Goal: Task Accomplishment & Management: Use online tool/utility

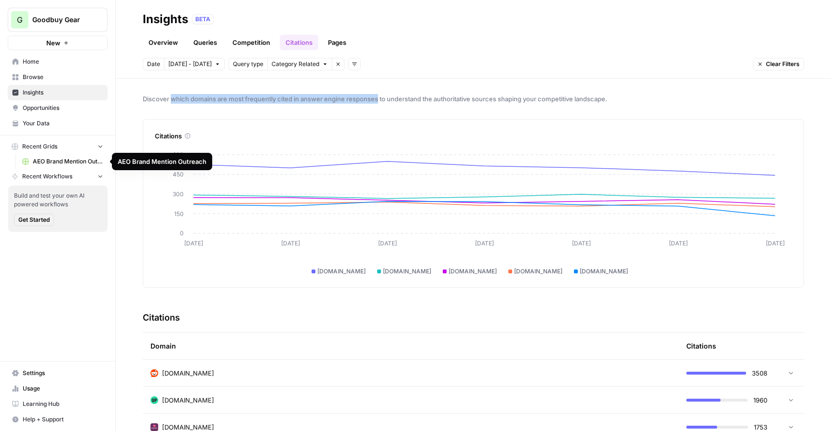
click at [57, 173] on span "Recent Workflows" at bounding box center [47, 176] width 50 height 9
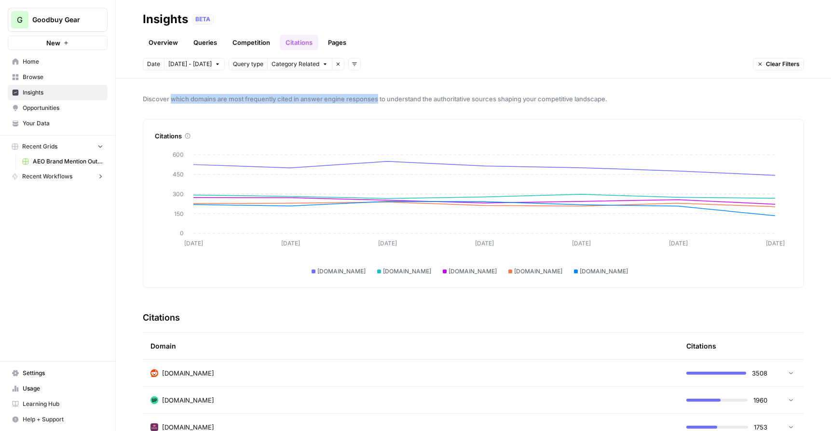
click at [57, 173] on span "Recent Workflows" at bounding box center [47, 176] width 50 height 9
click at [65, 148] on button "Recent Grids" at bounding box center [58, 146] width 100 height 14
click at [35, 113] on link "Opportunities" at bounding box center [58, 107] width 100 height 15
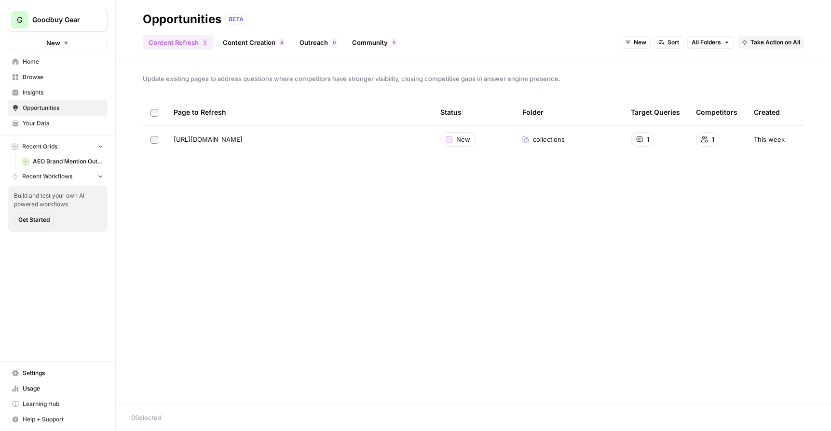
click at [266, 41] on link "Content Creation 4" at bounding box center [253, 42] width 73 height 15
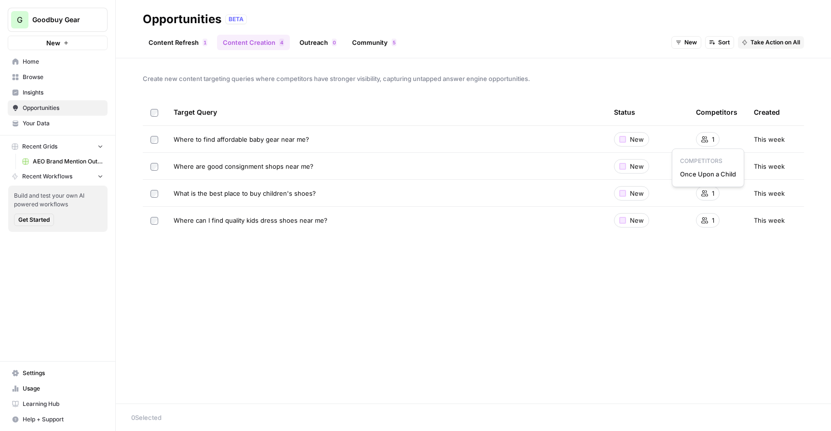
click at [707, 142] on div "1" at bounding box center [708, 139] width 24 height 14
click at [704, 200] on span "ThredUp" at bounding box center [709, 201] width 56 height 10
drag, startPoint x: 316, startPoint y: 168, endPoint x: 168, endPoint y: 168, distance: 148.1
click at [168, 168] on td "Where are good consignment shops near me?" at bounding box center [386, 166] width 440 height 27
copy span "Where are good consignment shops near me?"
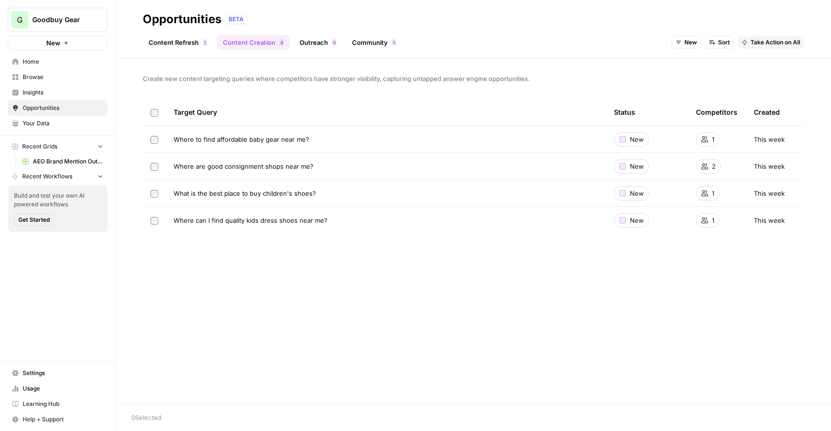
click at [170, 42] on link "Content Refresh 1" at bounding box center [178, 42] width 70 height 15
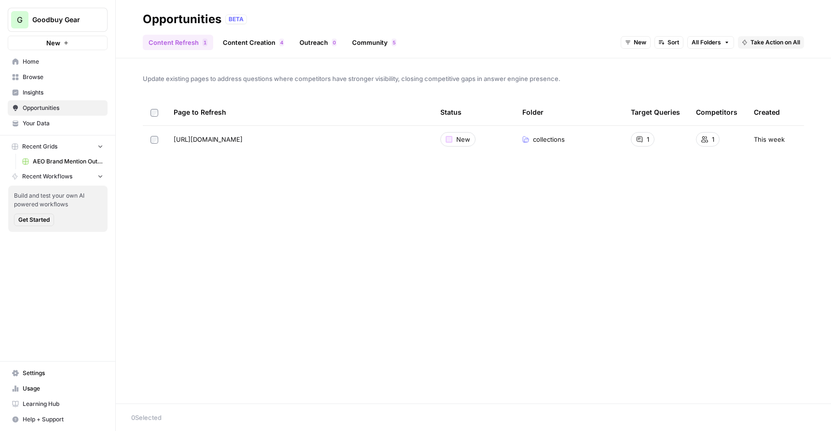
click at [373, 40] on link "Community 5" at bounding box center [374, 42] width 56 height 15
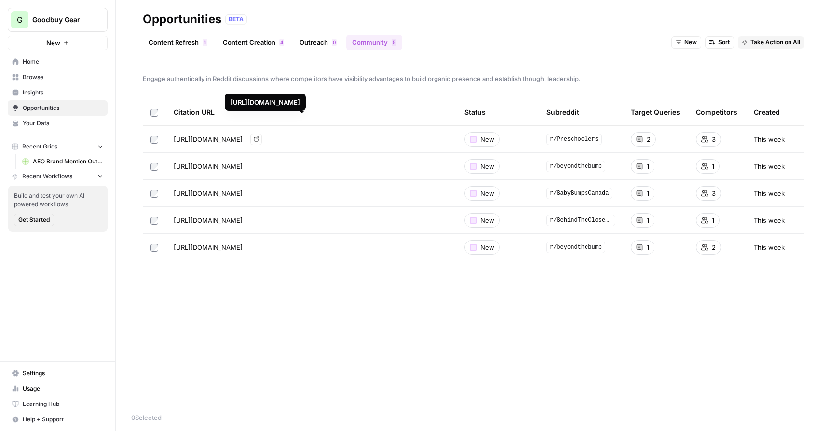
click at [243, 138] on span "[URL][DOMAIN_NAME]" at bounding box center [208, 140] width 69 height 10
click at [157, 254] on td at bounding box center [154, 247] width 23 height 27
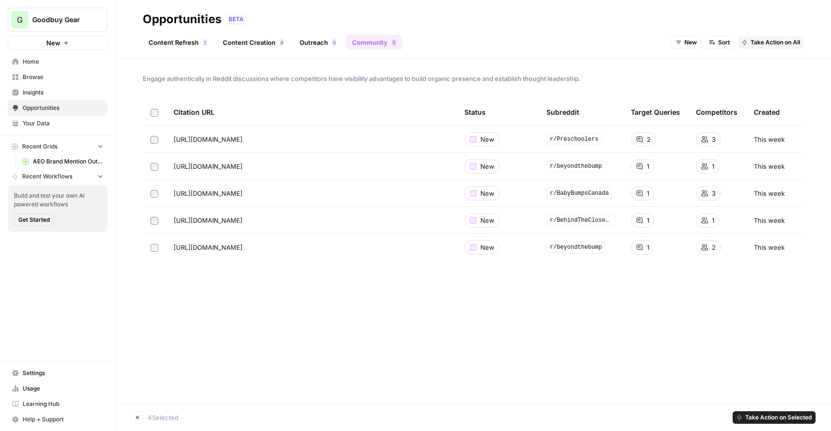
click at [154, 150] on td at bounding box center [154, 139] width 23 height 27
click at [183, 40] on link "Content Refresh 1" at bounding box center [178, 42] width 70 height 15
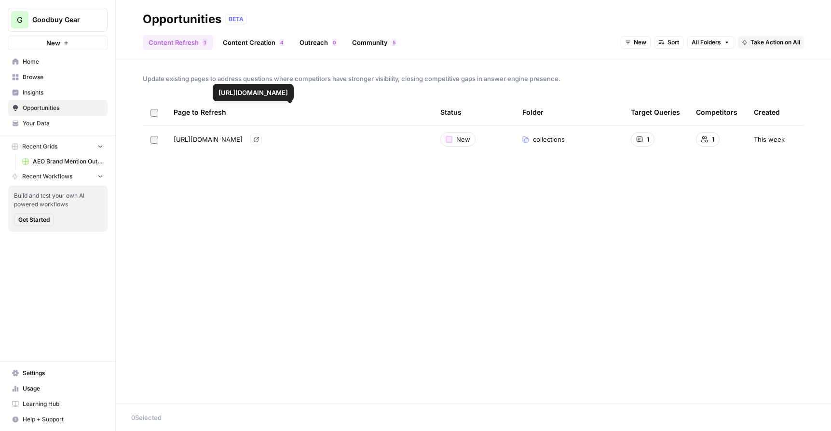
click at [281, 41] on span "4" at bounding box center [281, 43] width 3 height 8
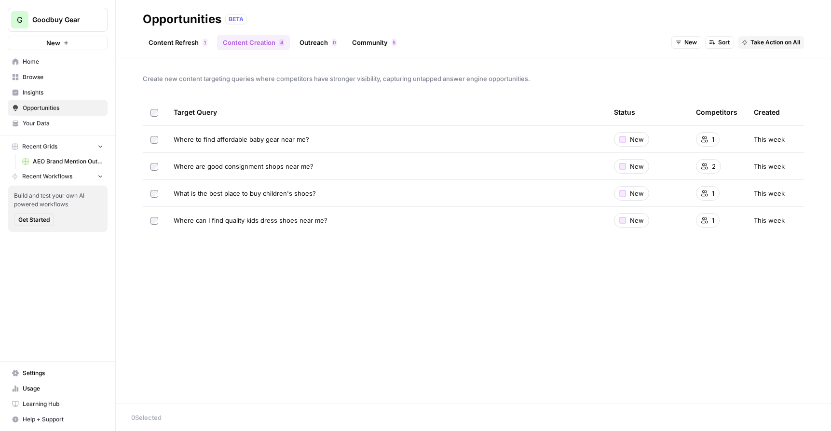
click at [57, 174] on span "Recent Workflows" at bounding box center [47, 176] width 50 height 9
click at [55, 108] on span "Opportunities" at bounding box center [63, 108] width 81 height 9
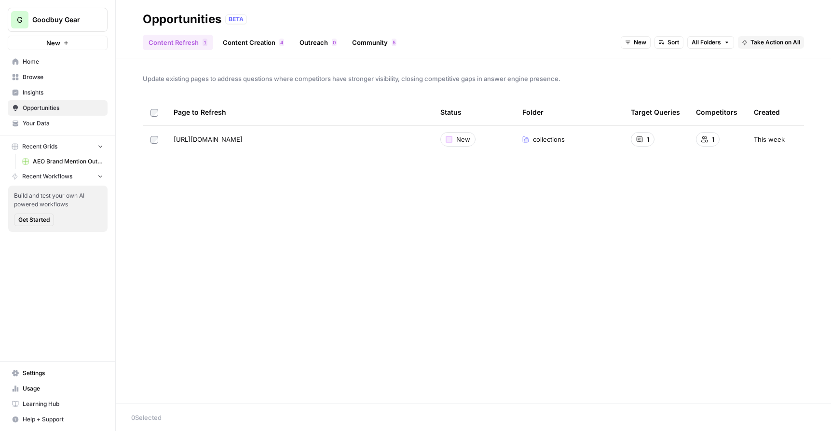
click at [45, 76] on span "Browse" at bounding box center [63, 77] width 81 height 9
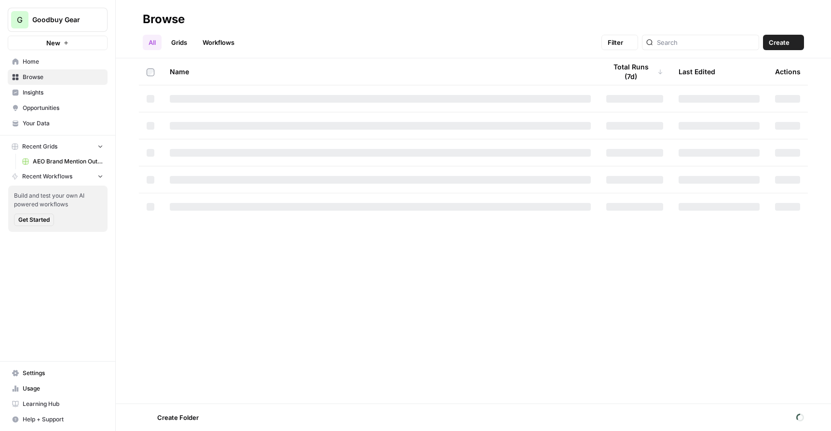
click at [45, 65] on span "Home" at bounding box center [63, 61] width 81 height 9
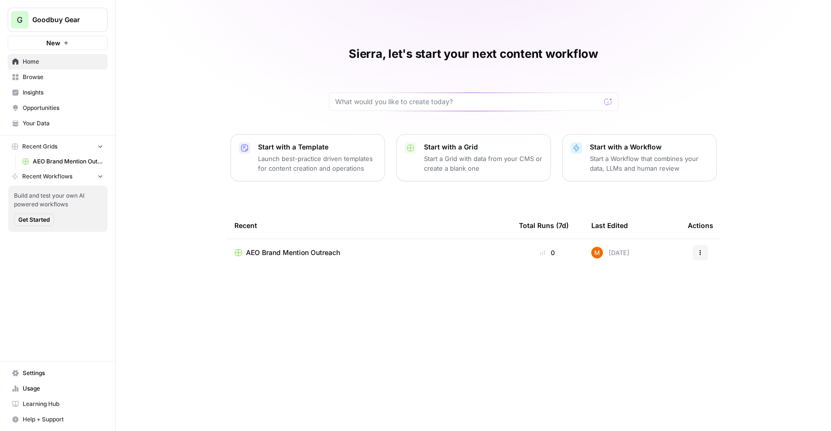
click at [42, 74] on span "Browse" at bounding box center [63, 77] width 81 height 9
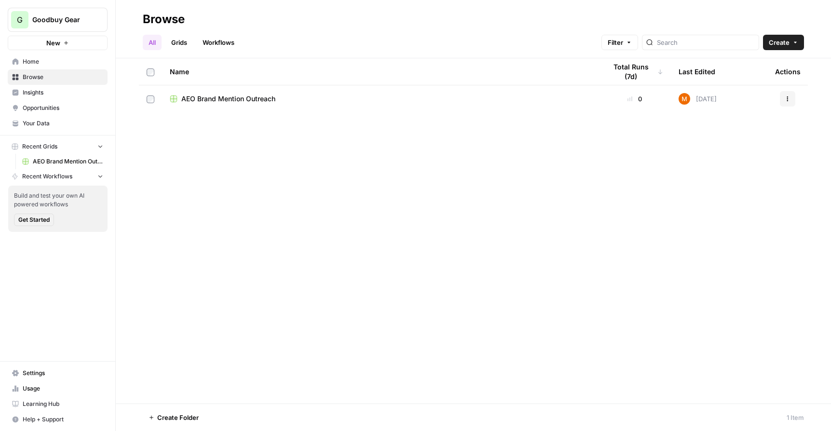
click at [44, 91] on span "Insights" at bounding box center [63, 92] width 81 height 9
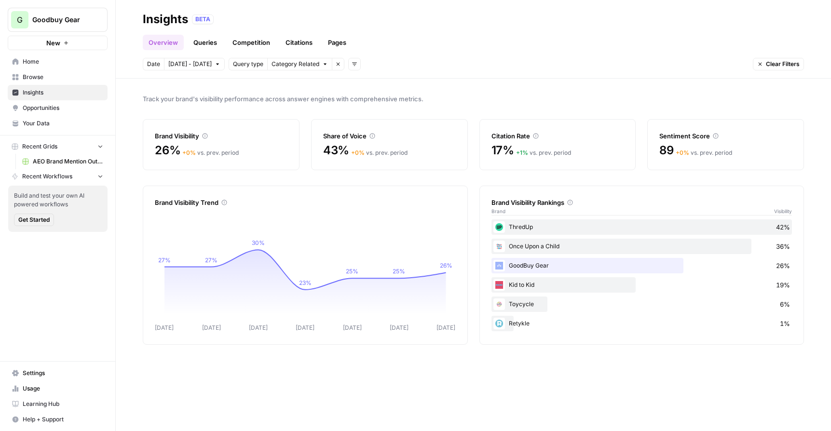
click at [51, 111] on span "Opportunities" at bounding box center [63, 108] width 81 height 9
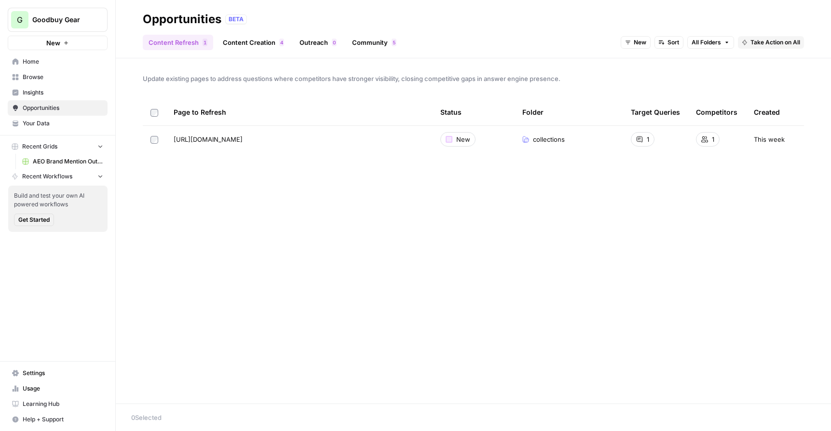
click at [47, 61] on span "Home" at bounding box center [63, 61] width 81 height 9
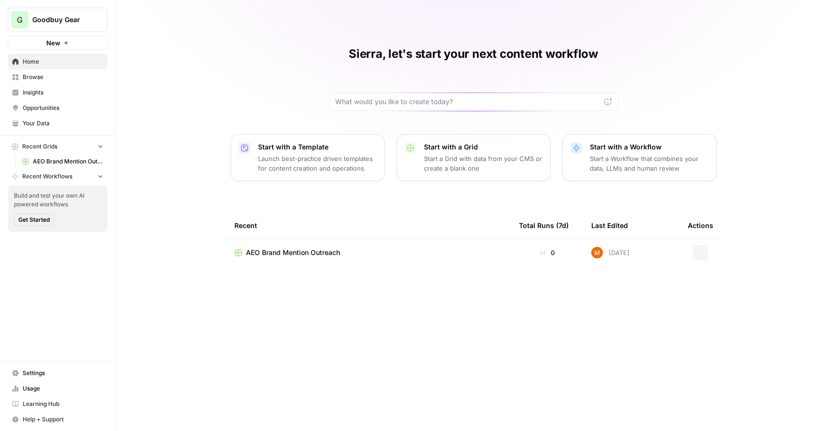
click at [445, 161] on p "Start a Grid with data from your CMS or create a blank one" at bounding box center [483, 163] width 119 height 19
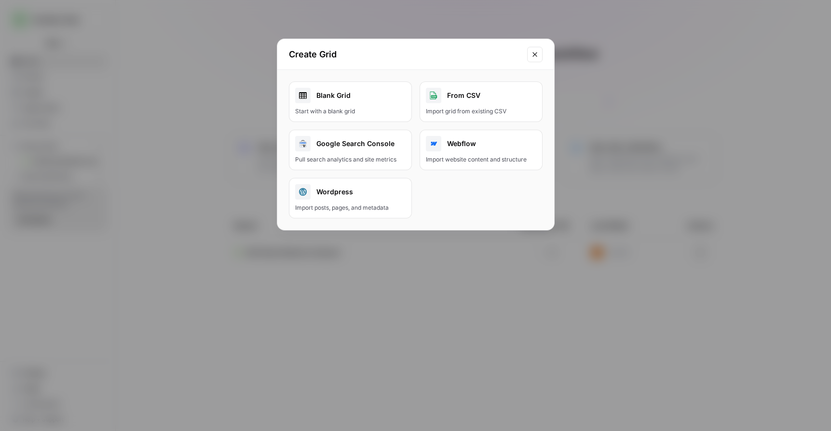
click at [533, 57] on icon "Close modal" at bounding box center [535, 55] width 8 height 8
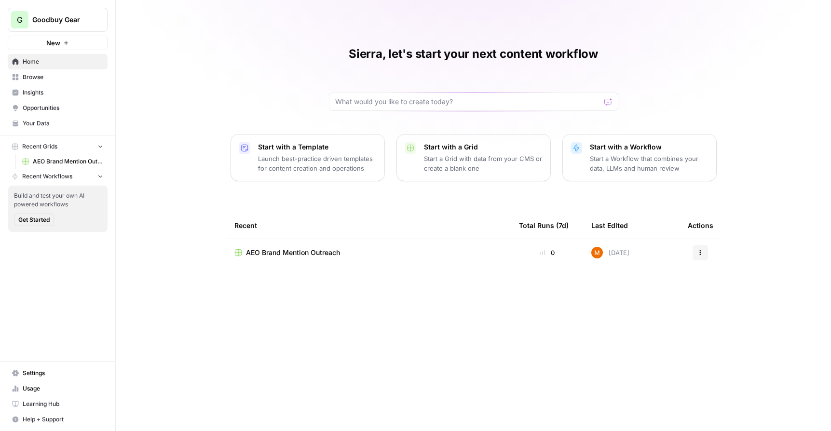
click at [322, 153] on div "Start with a Template Launch best-practice driven templates for content creatio…" at bounding box center [317, 157] width 119 height 31
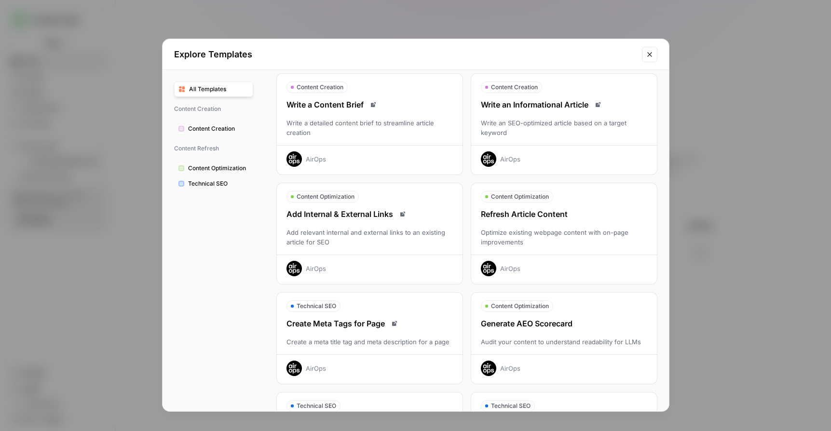
scroll to position [36, 0]
click at [573, 222] on div "Refresh Article Content Optimize existing webpage content with on-page improvem…" at bounding box center [564, 241] width 186 height 68
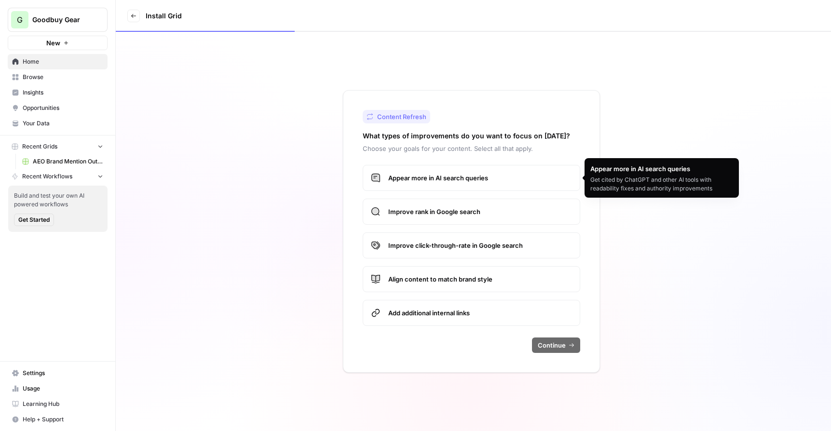
click at [428, 179] on span "Appear more in AI search queries" at bounding box center [480, 178] width 184 height 10
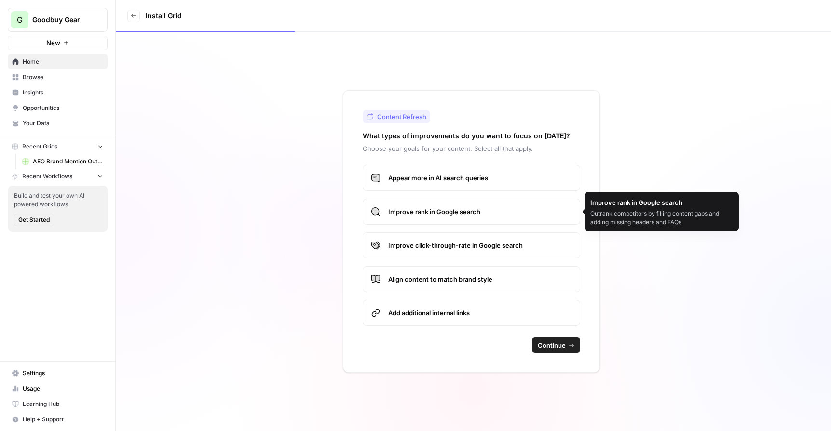
click at [428, 209] on span "Improve rank in Google search" at bounding box center [480, 212] width 184 height 10
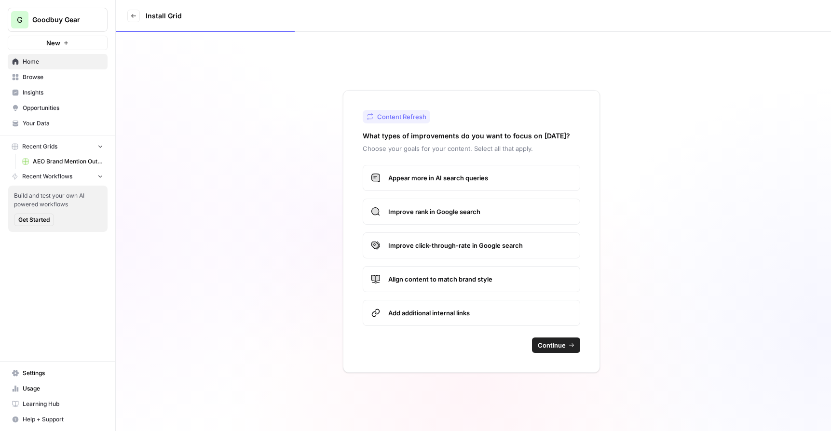
click at [426, 241] on span "Improve click-through-rate in Google search" at bounding box center [480, 246] width 184 height 10
click at [497, 314] on span "Add additional internal links" at bounding box center [480, 313] width 184 height 10
click at [559, 345] on span "Continue" at bounding box center [552, 346] width 28 height 10
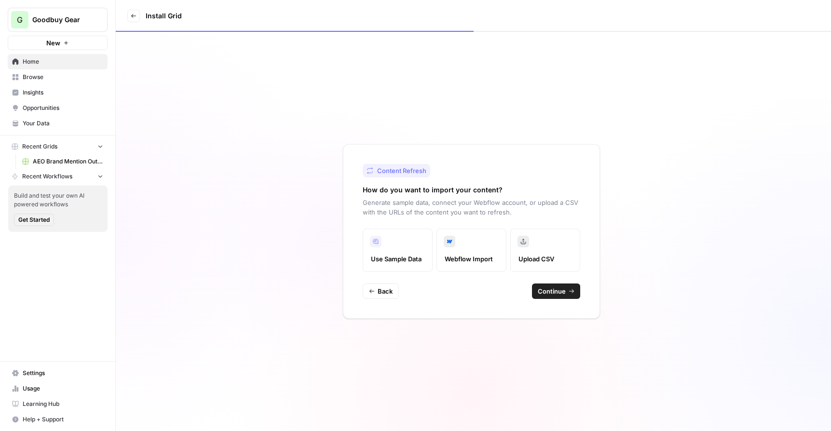
click at [468, 248] on label "Webflow Import" at bounding box center [472, 250] width 70 height 43
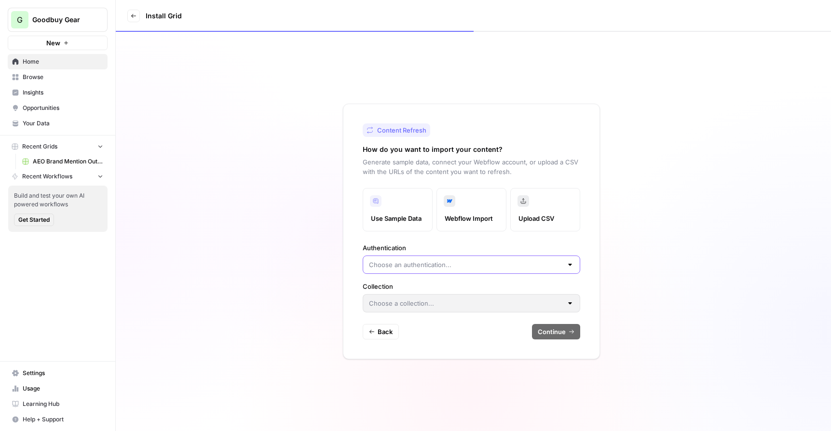
click at [490, 266] on input "Authentication" at bounding box center [465, 265] width 193 height 10
click at [511, 240] on div "Use Sample Data Webflow Import Upload CSV Authentication Collection" at bounding box center [472, 250] width 218 height 124
click at [412, 206] on label "Use Sample Data" at bounding box center [398, 209] width 70 height 43
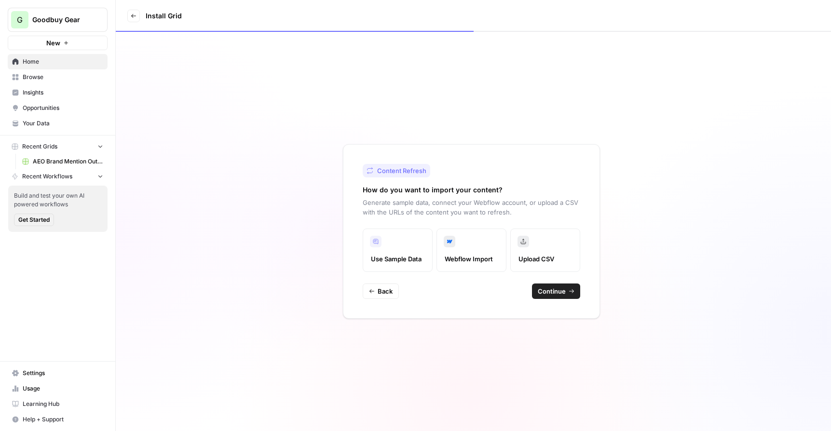
click at [532, 250] on label "Upload CSV" at bounding box center [545, 250] width 70 height 43
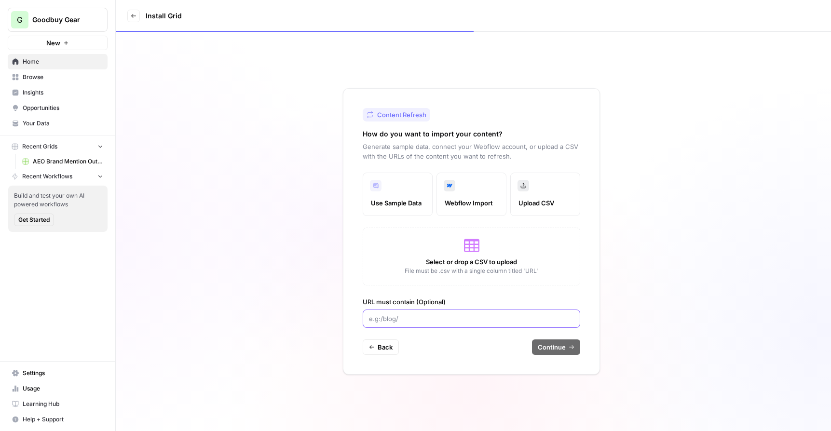
click at [418, 318] on input "URL must contain (Optional)" at bounding box center [471, 319] width 205 height 10
click at [473, 256] on div "Select or drop a CSV to upload File must be .csv with a single column titled 'U…" at bounding box center [472, 257] width 218 height 58
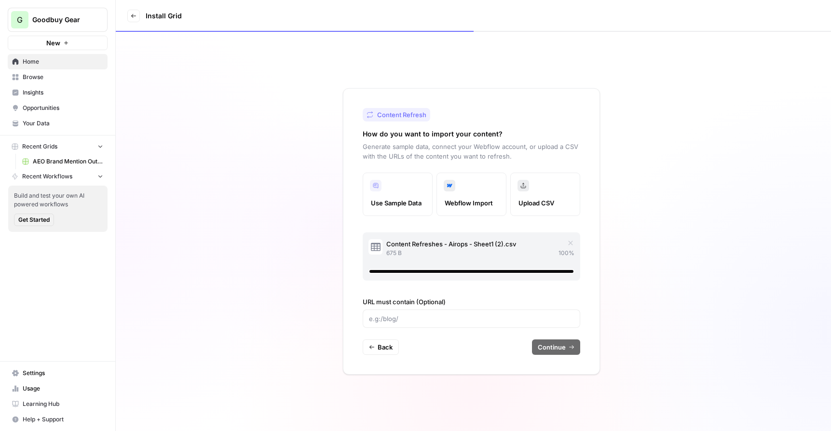
click at [755, 78] on div "Content Refresh How do you want to import your content? Generate sample data, c…" at bounding box center [473, 231] width 715 height 399
click at [448, 317] on input "URL must contain (Optional)" at bounding box center [471, 319] width 205 height 10
click at [559, 351] on span "Continue" at bounding box center [552, 348] width 28 height 10
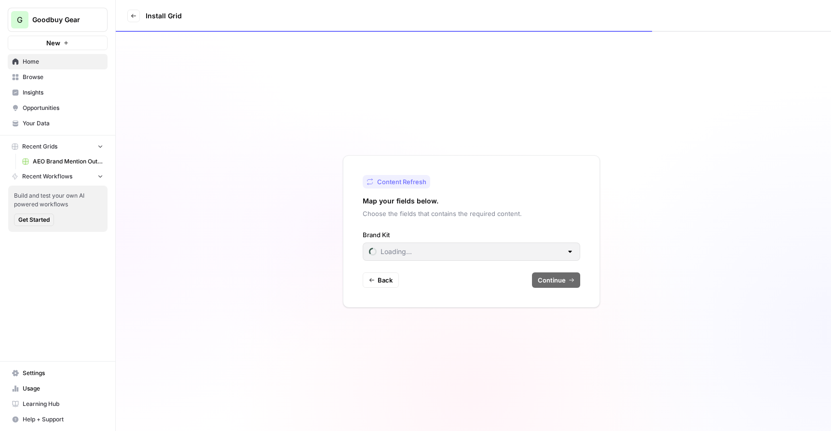
type input "GoodBuy Gear"
click at [555, 281] on span "Continue" at bounding box center [552, 280] width 28 height 10
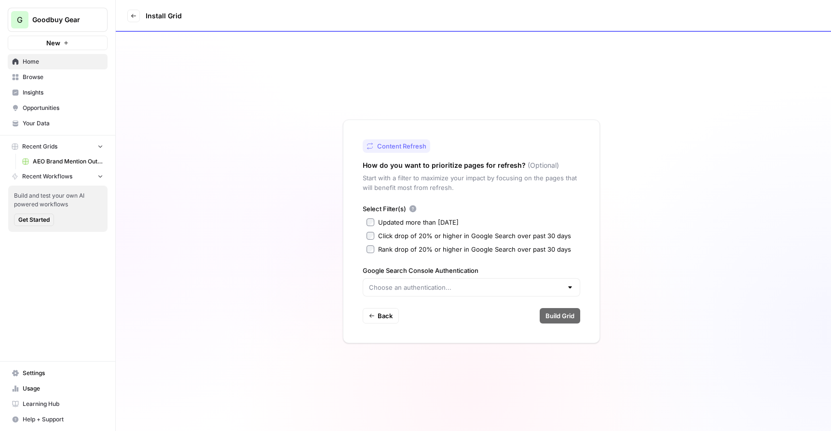
click at [370, 255] on div "Select Filter(s) Updated more than [DATE] Click drop of 20% or higher in Google…" at bounding box center [472, 250] width 218 height 93
click at [411, 289] on input "Google Search Console Authentication" at bounding box center [465, 288] width 193 height 10
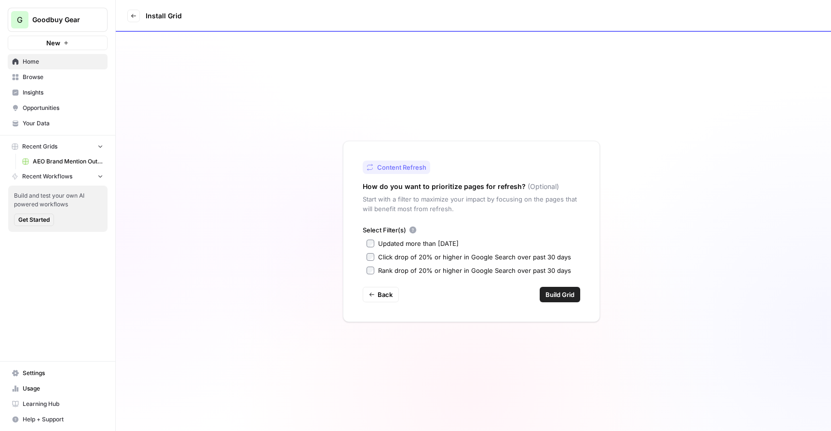
click at [555, 295] on span "Build Grid" at bounding box center [560, 295] width 29 height 10
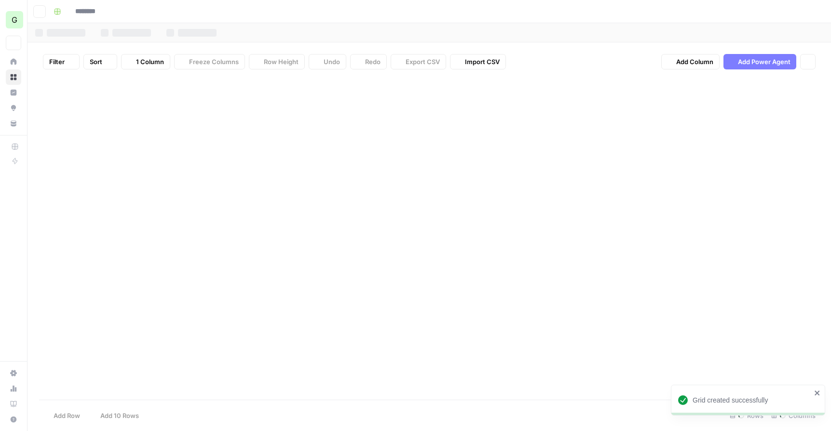
type input "**********"
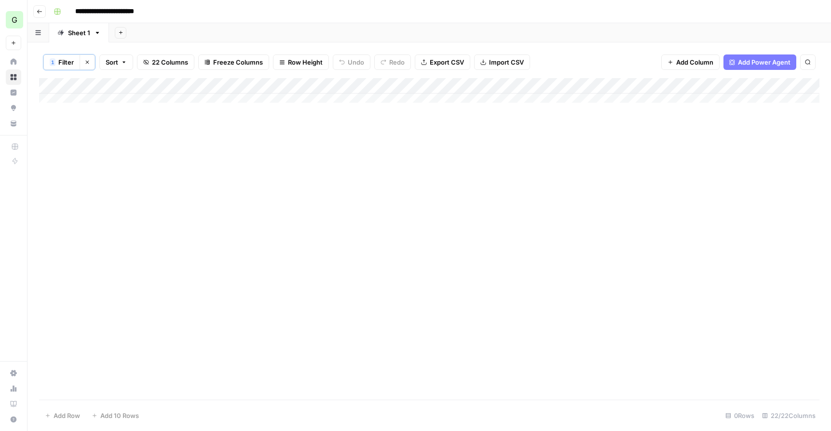
click at [61, 63] on span "Filter" at bounding box center [65, 62] width 15 height 10
click at [86, 61] on icon "button" at bounding box center [87, 62] width 6 height 6
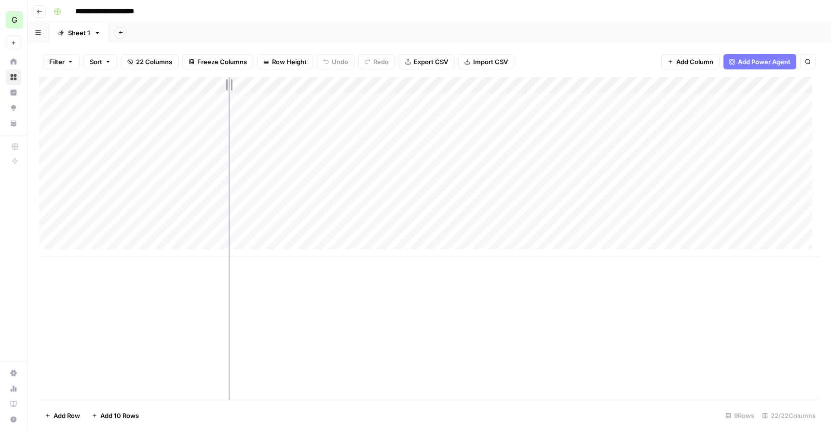
drag, startPoint x: 160, startPoint y: 84, endPoint x: 229, endPoint y: 88, distance: 69.1
click at [229, 88] on div "Add Column" at bounding box center [429, 166] width 781 height 179
drag, startPoint x: 229, startPoint y: 88, endPoint x: 291, endPoint y: 88, distance: 62.7
click at [291, 88] on div "Add Column" at bounding box center [429, 166] width 781 height 179
click at [288, 216] on div "Add Column" at bounding box center [429, 166] width 781 height 179
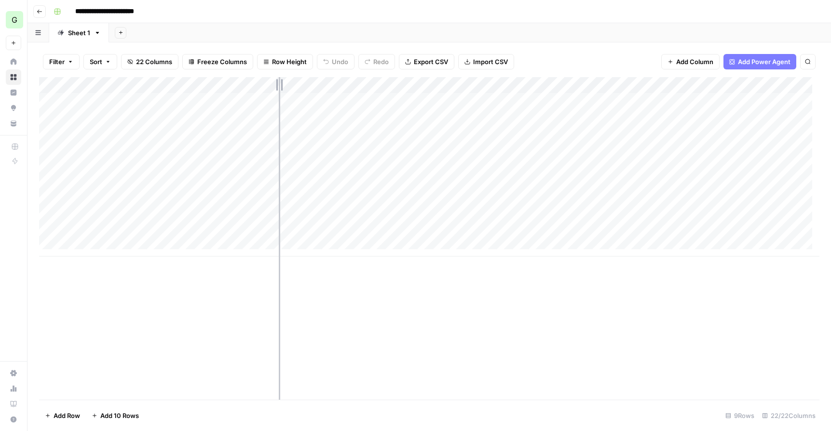
drag, startPoint x: 230, startPoint y: 83, endPoint x: 314, endPoint y: 83, distance: 83.9
click at [314, 83] on div "Add Column" at bounding box center [429, 166] width 781 height 179
click at [371, 165] on div "Add Column" at bounding box center [429, 166] width 781 height 179
click at [724, 165] on div "Add Column" at bounding box center [429, 166] width 781 height 179
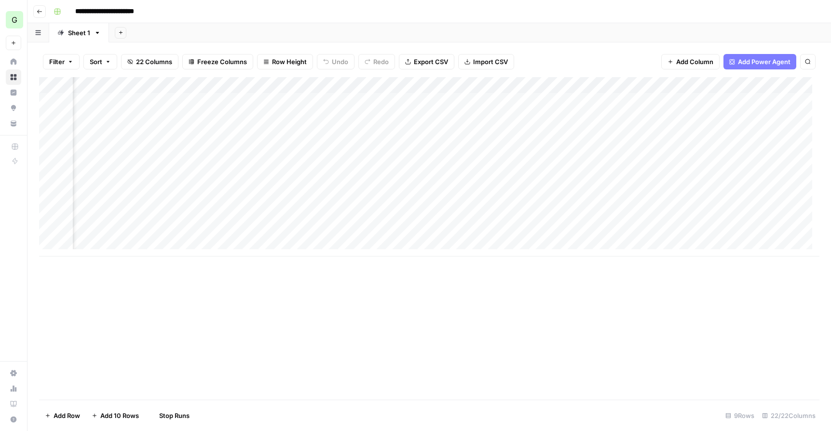
click at [723, 214] on div "Add Column" at bounding box center [429, 166] width 781 height 179
click at [466, 218] on div "Add Column" at bounding box center [429, 166] width 781 height 179
